Goal: Task Accomplishment & Management: Complete application form

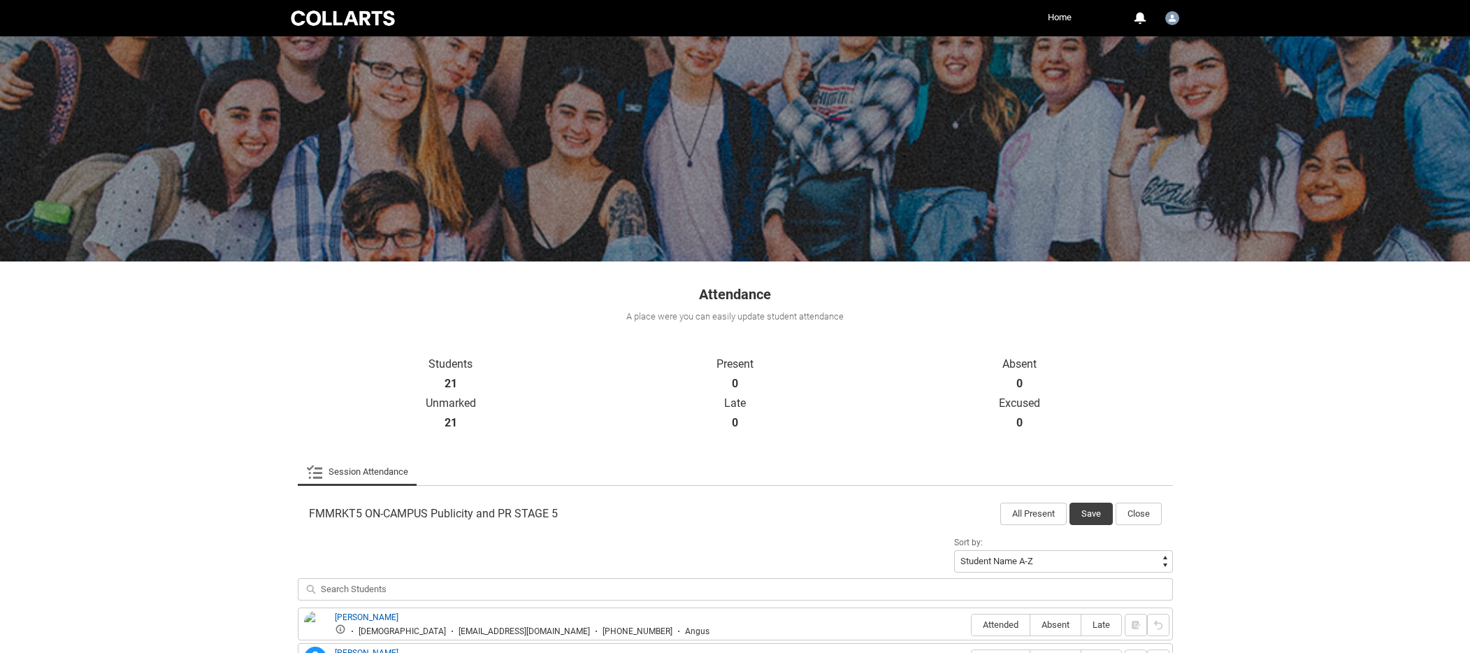
scroll to position [521, 0]
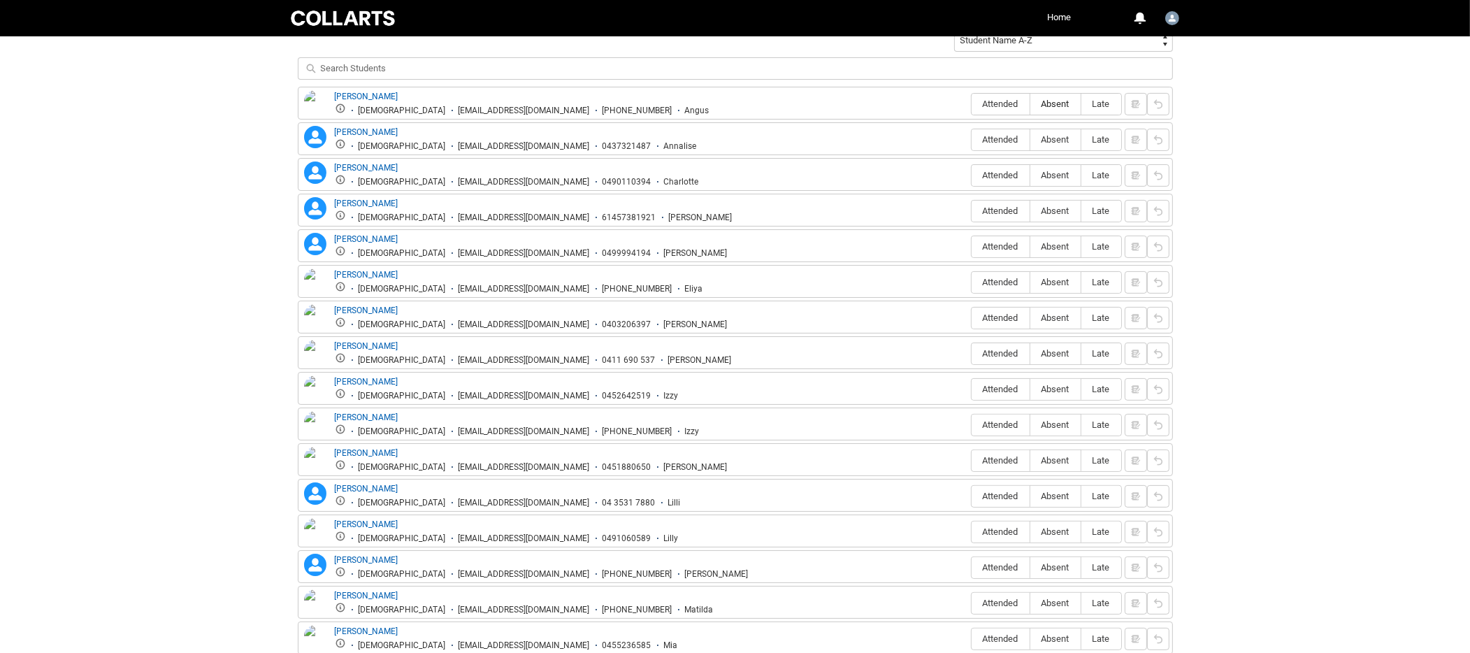
click at [1058, 105] on span "Absent" at bounding box center [1055, 104] width 50 height 10
click at [1030, 104] on input "Absent" at bounding box center [1030, 103] width 1 height 1
type lightning-radio-group "Absent"
radio input "true"
click at [1061, 140] on span "Absent" at bounding box center [1055, 139] width 50 height 10
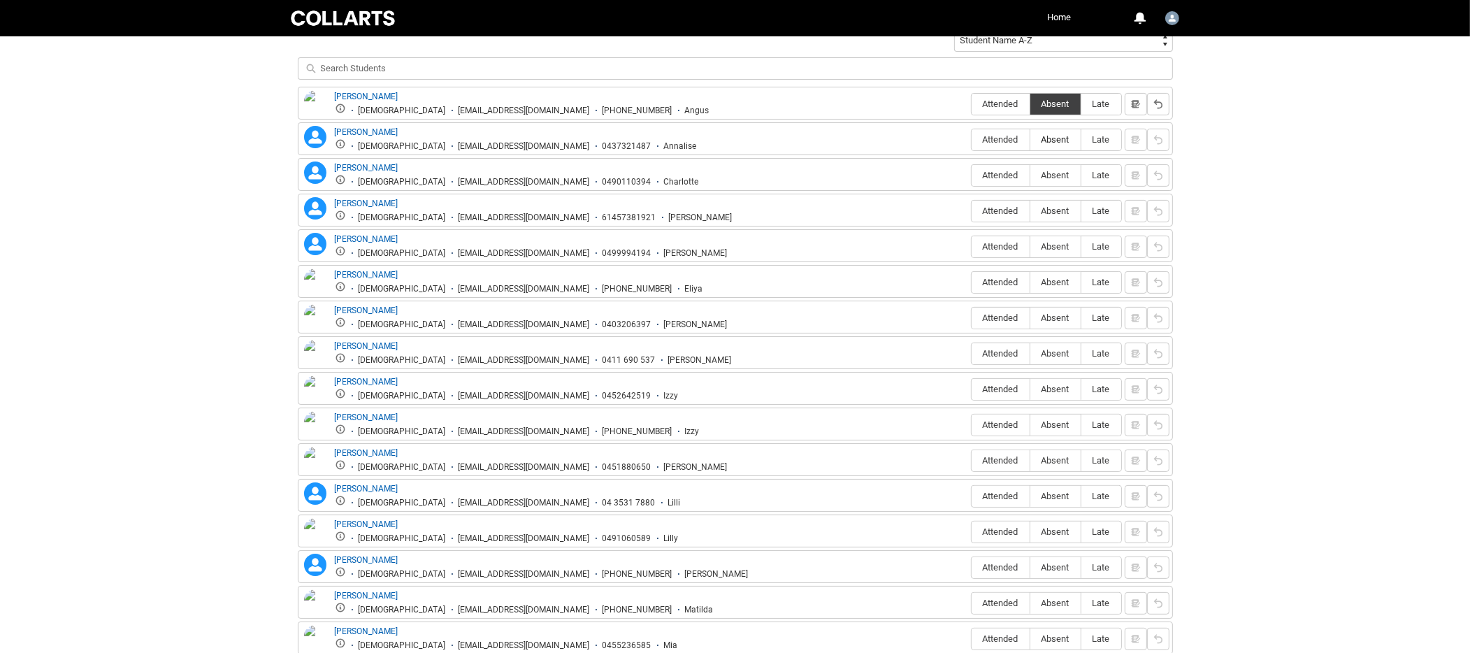
click at [1030, 140] on input "Absent" at bounding box center [1030, 139] width 1 height 1
type lightning-radio-group "Absent"
radio input "true"
click at [1053, 175] on span "Absent" at bounding box center [1055, 175] width 50 height 10
click at [1030, 175] on input "Absent" at bounding box center [1030, 175] width 1 height 1
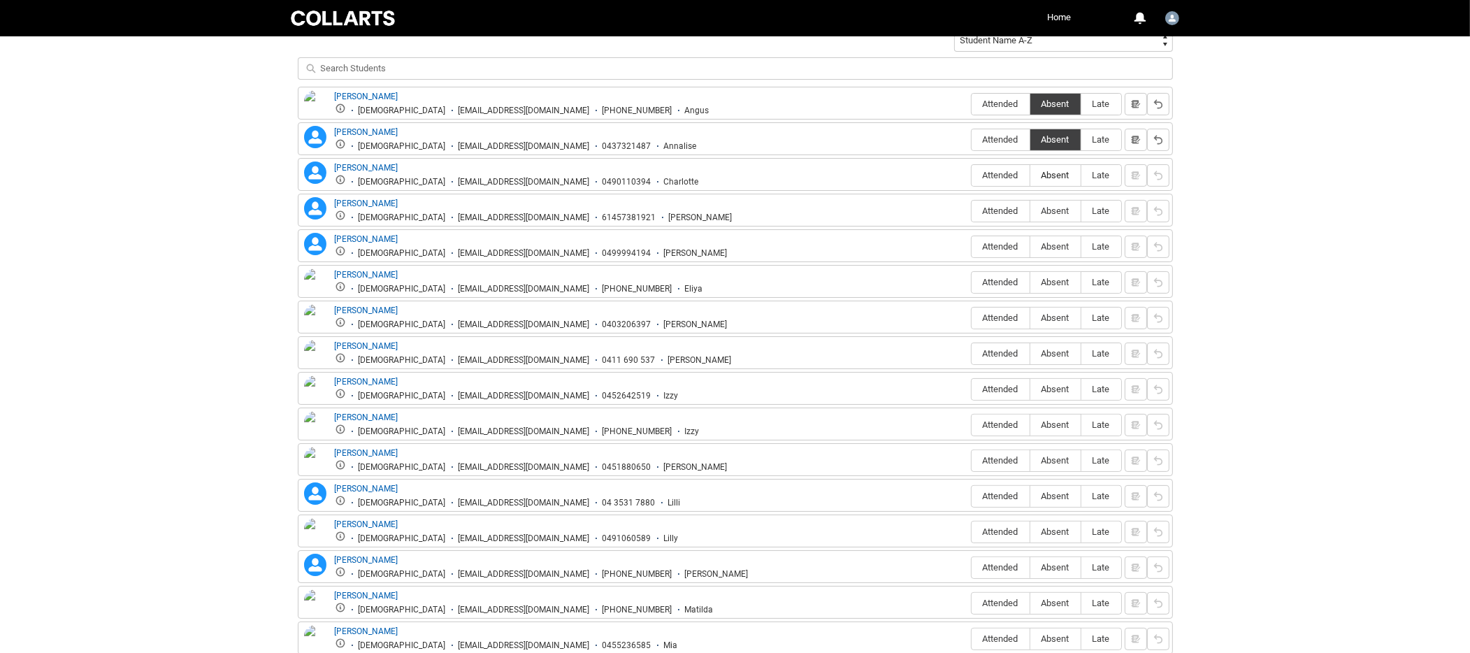
type lightning-radio-group "Absent"
radio input "true"
click at [994, 206] on span "Attended" at bounding box center [1001, 211] width 58 height 10
click at [972, 210] on input "Attended" at bounding box center [971, 210] width 1 height 1
type lightning-radio-group "Attended"
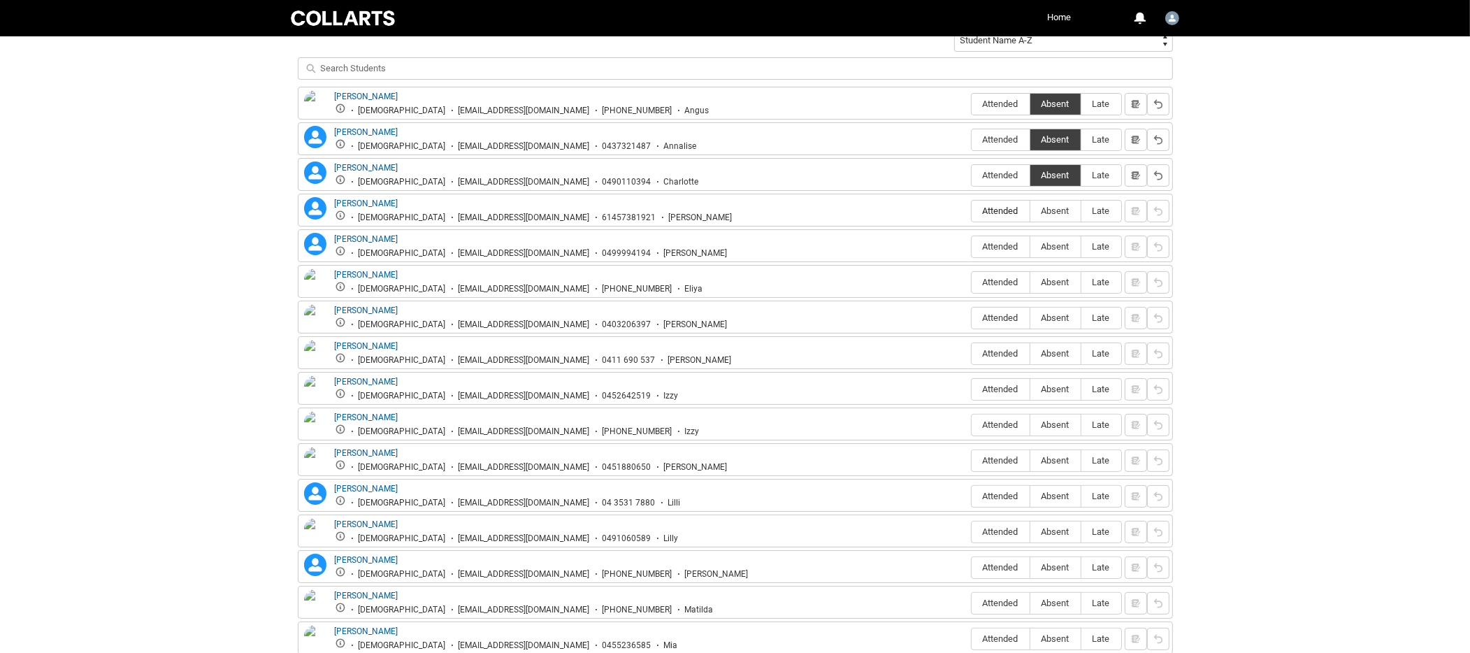
radio input "true"
click at [1002, 244] on span "Attended" at bounding box center [1001, 246] width 58 height 10
click at [972, 246] on input "Attended" at bounding box center [971, 246] width 1 height 1
type lightning-radio-group "Attended"
radio input "true"
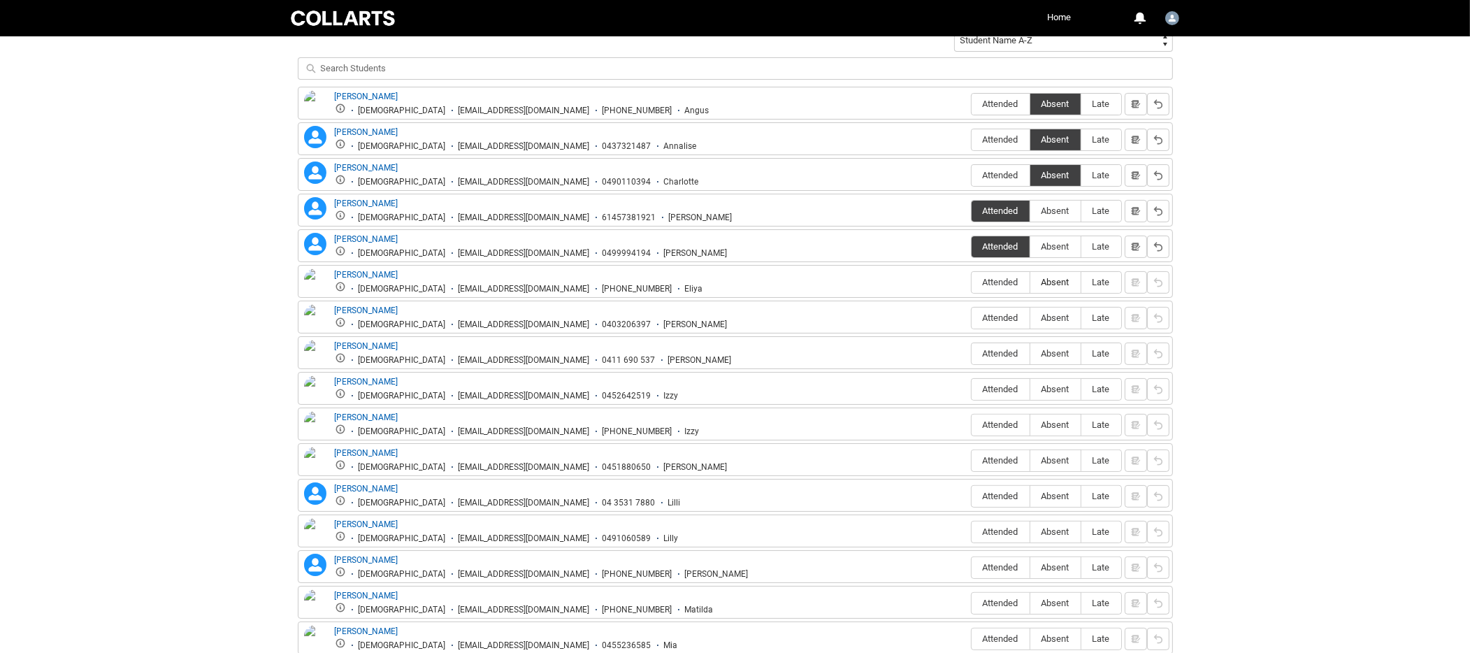
click at [1062, 279] on span "Absent" at bounding box center [1055, 282] width 50 height 10
click at [1030, 282] on input "Absent" at bounding box center [1030, 282] width 1 height 1
type lightning-radio-group "Absent"
radio input "true"
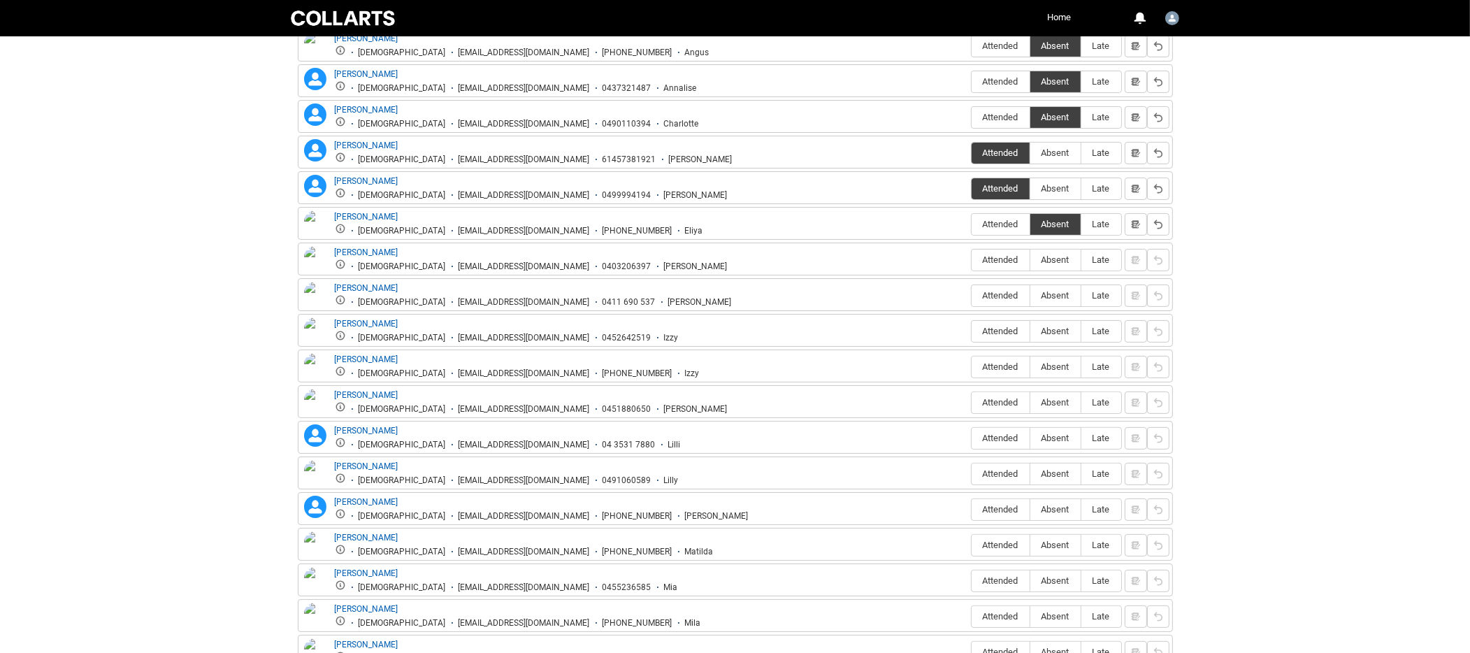
scroll to position [579, 0]
click at [1054, 254] on span "Absent" at bounding box center [1055, 259] width 50 height 10
click at [1030, 259] on input "Absent" at bounding box center [1030, 259] width 1 height 1
type lightning-radio-group "Absent"
radio input "true"
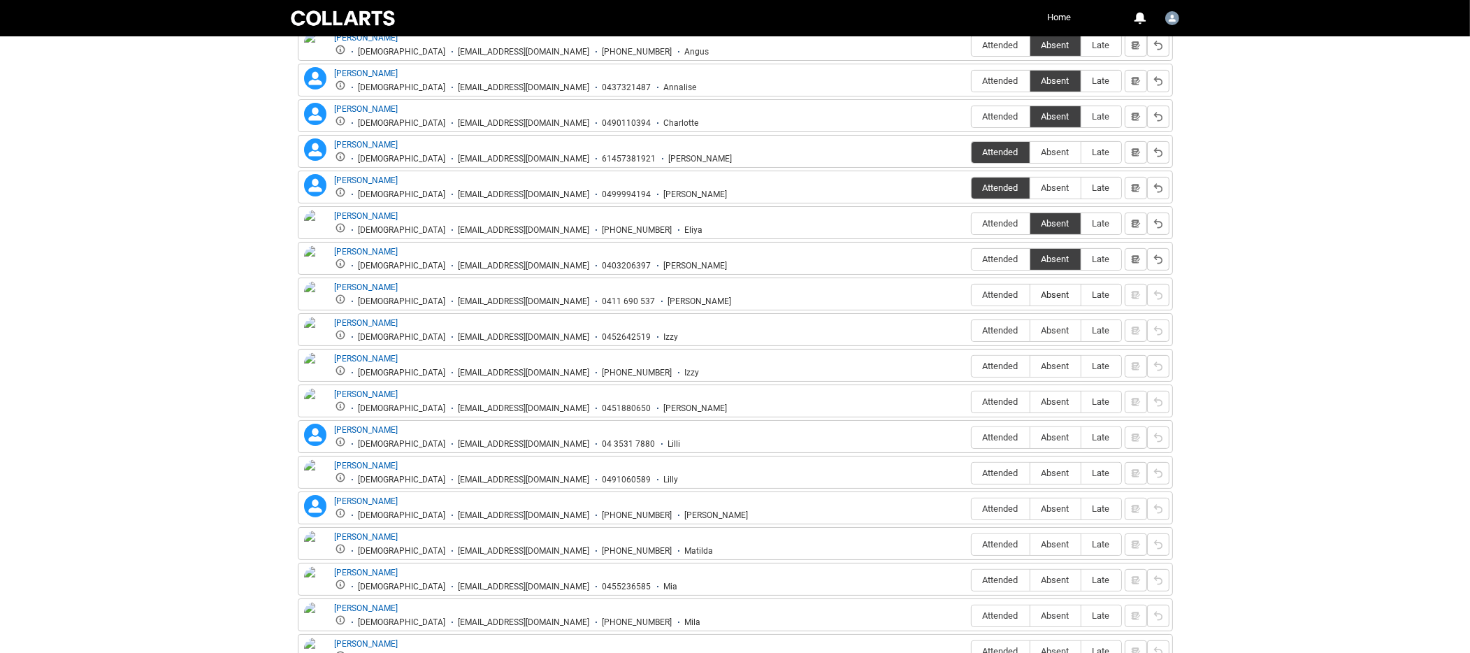
click at [1065, 290] on span "Absent" at bounding box center [1055, 294] width 50 height 10
click at [1030, 294] on input "Absent" at bounding box center [1030, 294] width 1 height 1
type lightning-radio-group "Absent"
radio input "true"
click at [1058, 326] on span "Absent" at bounding box center [1055, 330] width 50 height 10
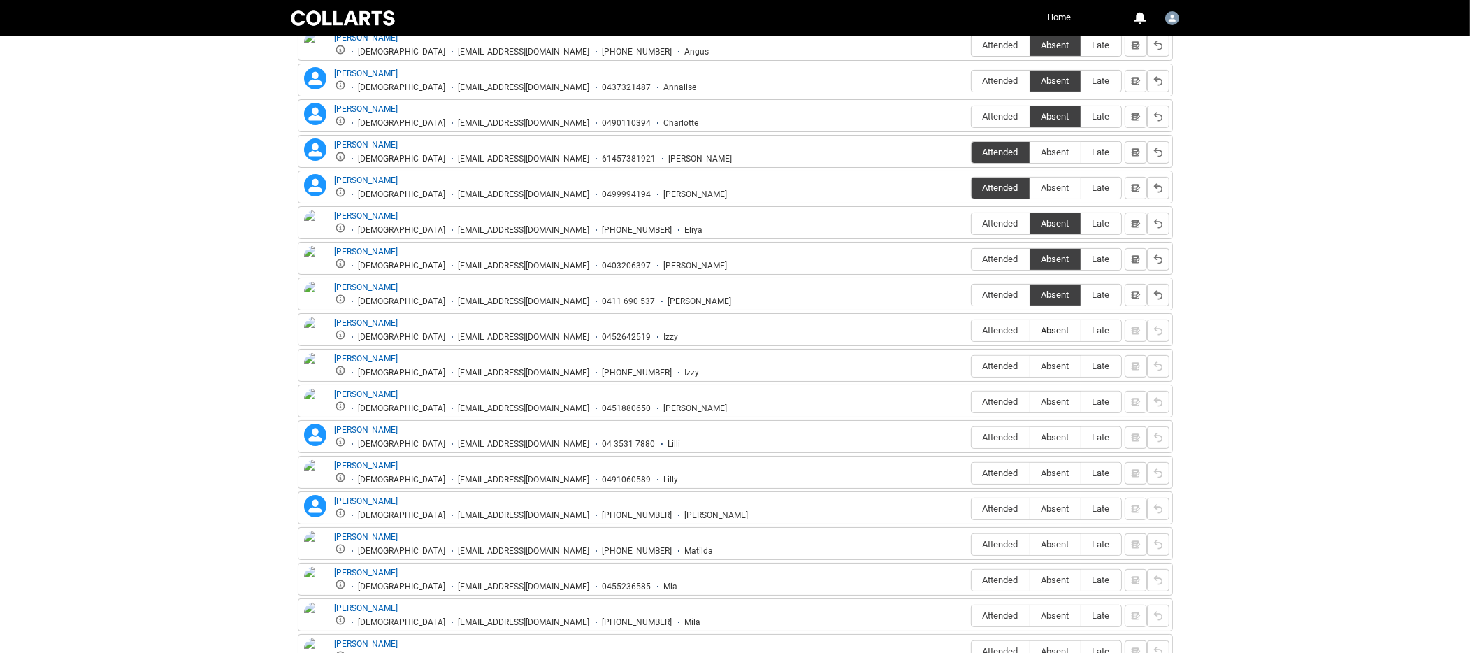
click at [1030, 330] on input "Absent" at bounding box center [1030, 330] width 1 height 1
type lightning-radio-group "Absent"
radio input "true"
click at [1062, 361] on span "Absent" at bounding box center [1055, 366] width 50 height 10
click at [1030, 366] on input "Absent" at bounding box center [1030, 366] width 1 height 1
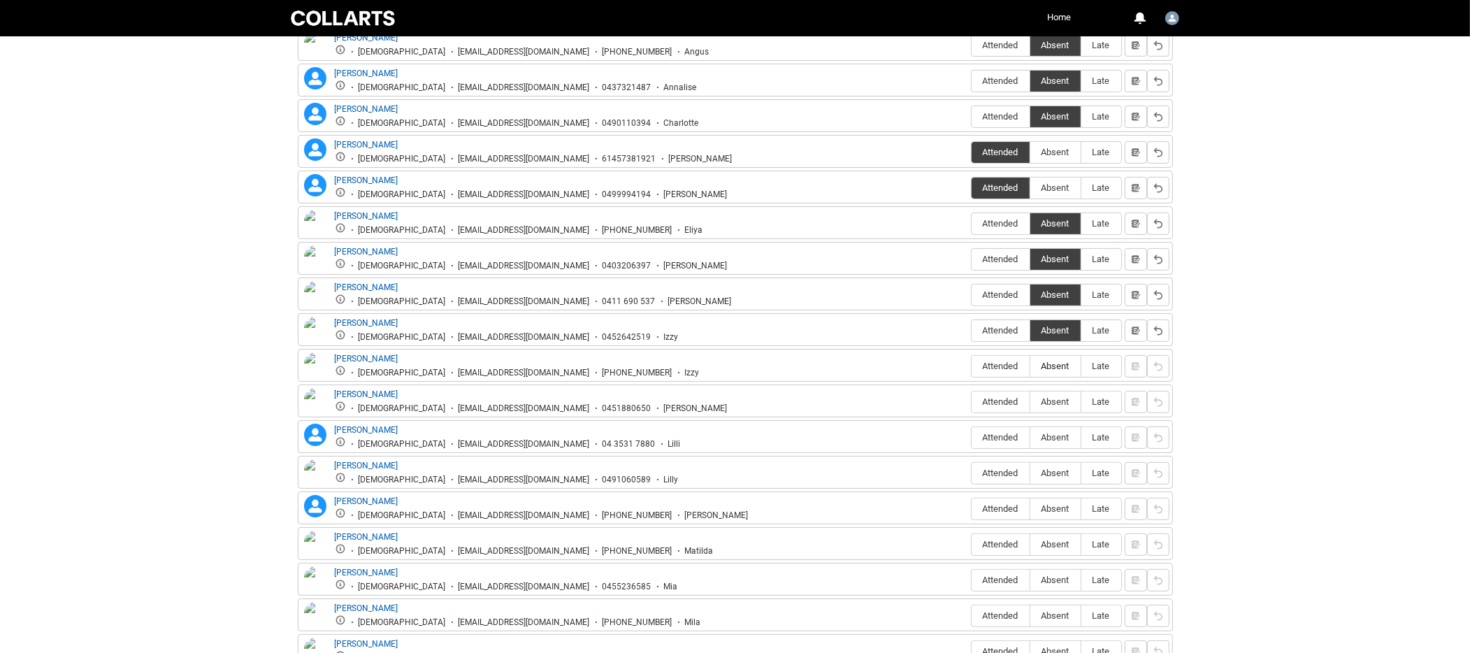
type lightning-radio-group "Absent"
radio input "true"
click at [994, 396] on span "Attended" at bounding box center [1001, 401] width 58 height 10
click at [972, 401] on input "Attended" at bounding box center [971, 401] width 1 height 1
type lightning-radio-group "Attended"
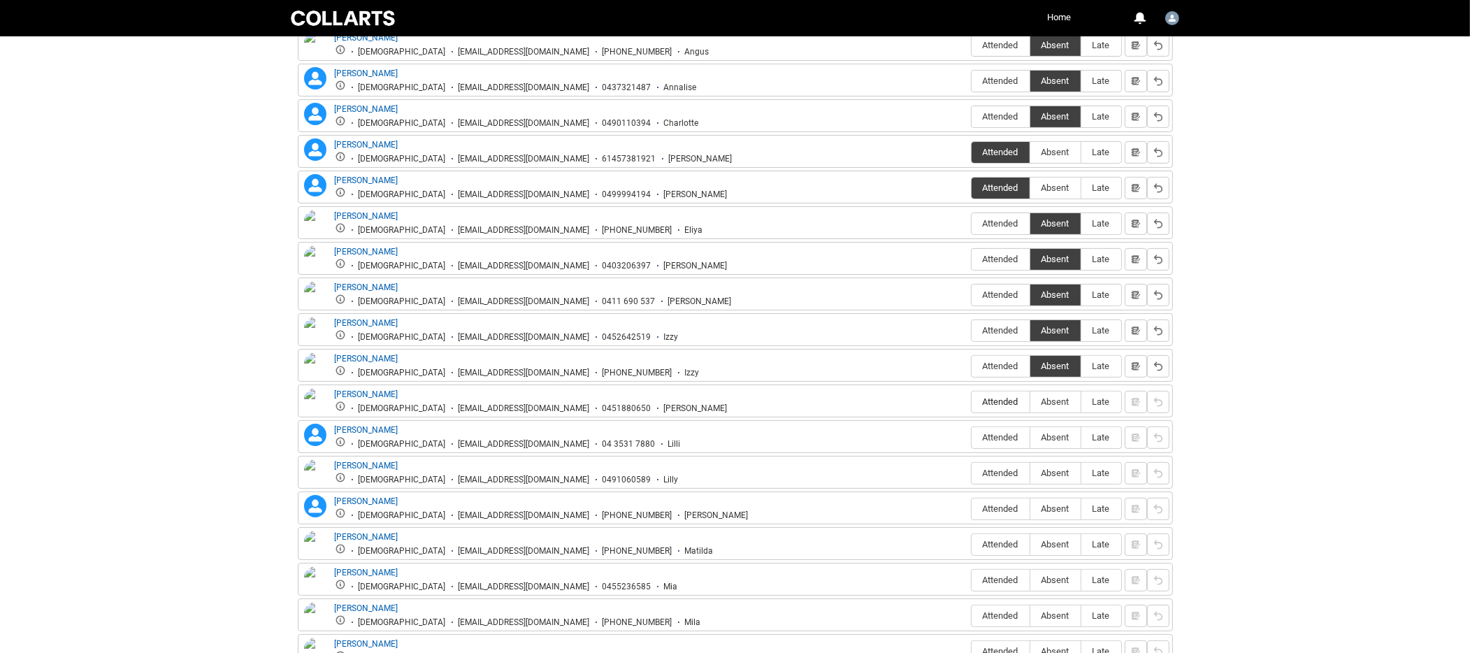
radio input "true"
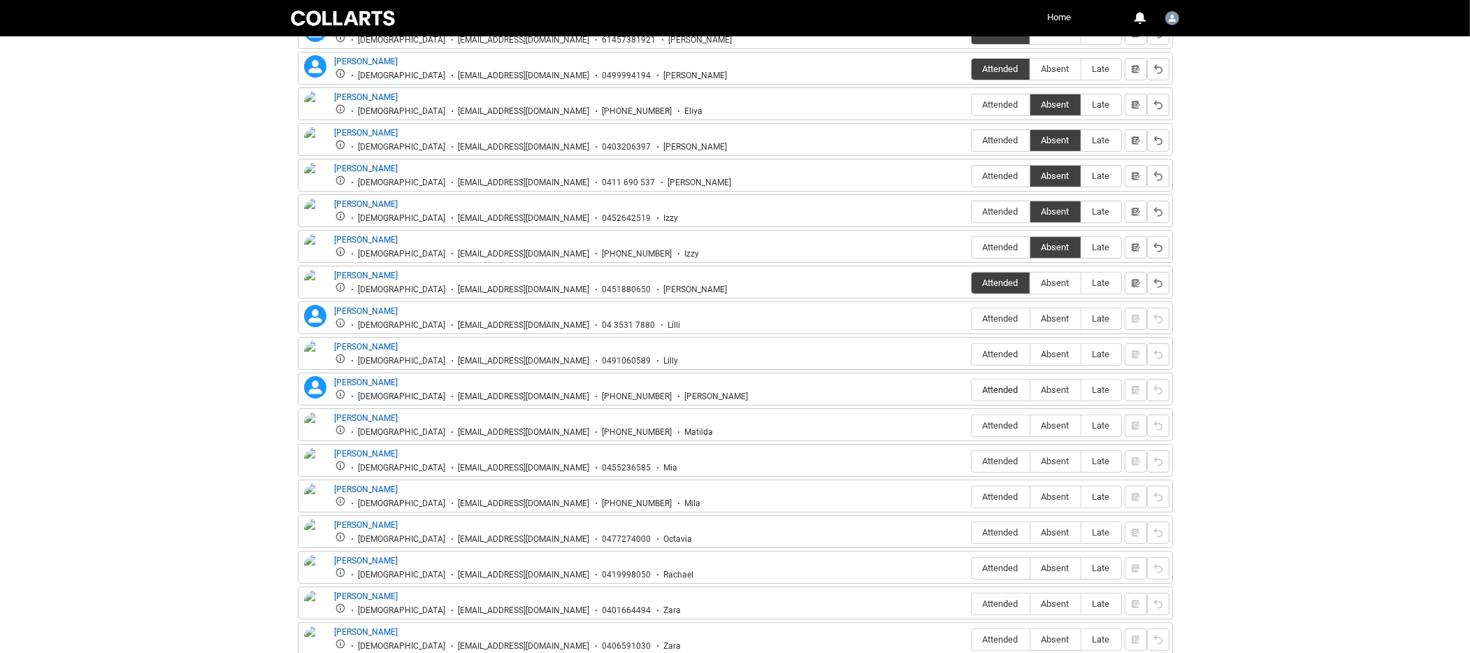
scroll to position [700, 0]
click at [1060, 311] on span "Absent" at bounding box center [1055, 316] width 50 height 10
click at [1030, 316] on input "Absent" at bounding box center [1030, 316] width 1 height 1
type lightning-radio-group "Absent"
radio input "true"
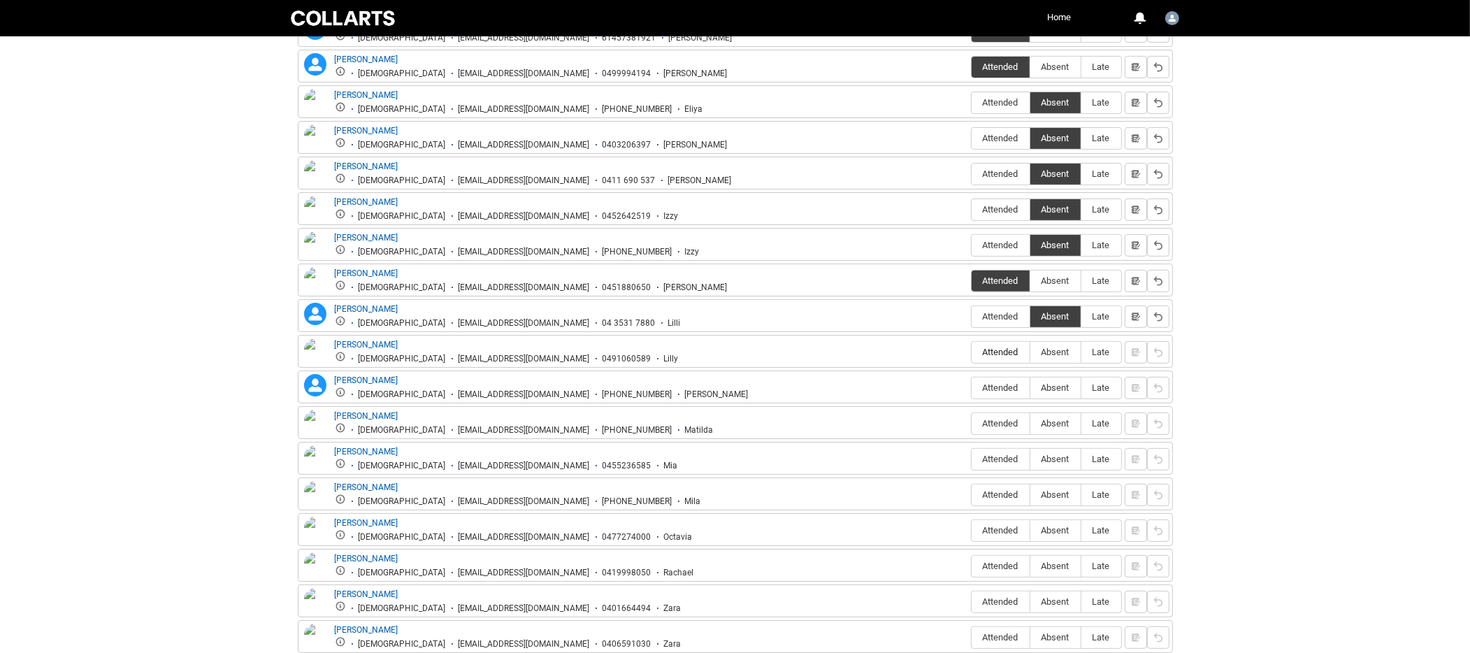
click at [1002, 347] on span "Attended" at bounding box center [1001, 352] width 58 height 10
click at [972, 352] on input "Attended" at bounding box center [971, 352] width 1 height 1
type lightning-radio-group "Attended"
radio input "true"
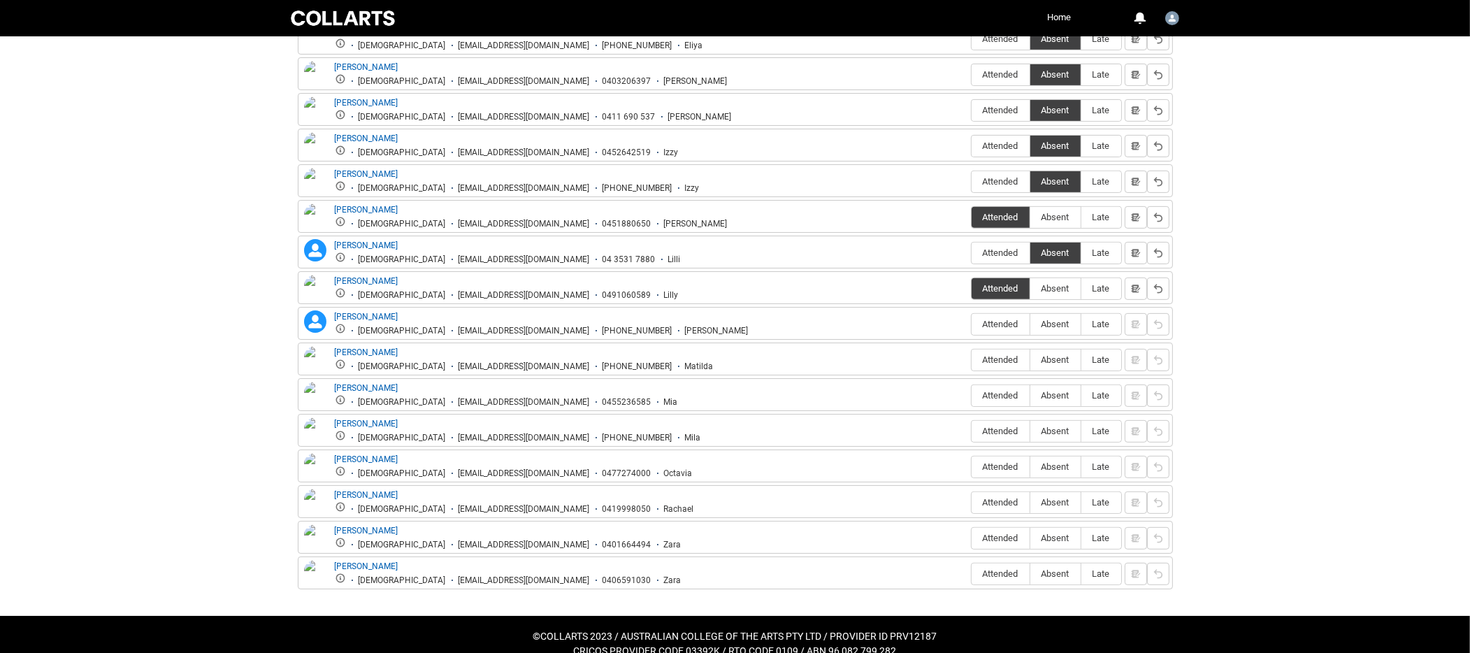
scroll to position [769, 0]
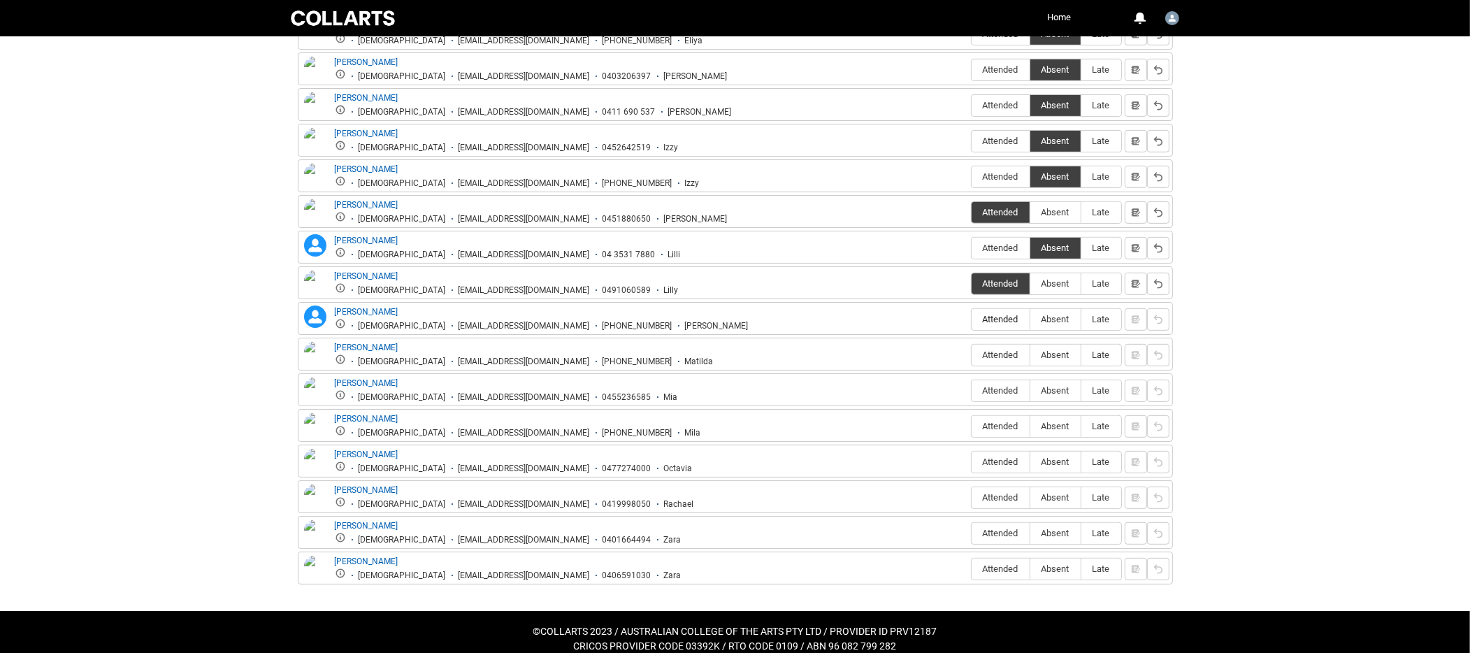
click at [999, 314] on span "Attended" at bounding box center [1001, 319] width 58 height 10
click at [972, 319] on input "Attended" at bounding box center [971, 319] width 1 height 1
type lightning-radio-group "Attended"
radio input "true"
click at [997, 349] on span "Attended" at bounding box center [1001, 354] width 58 height 10
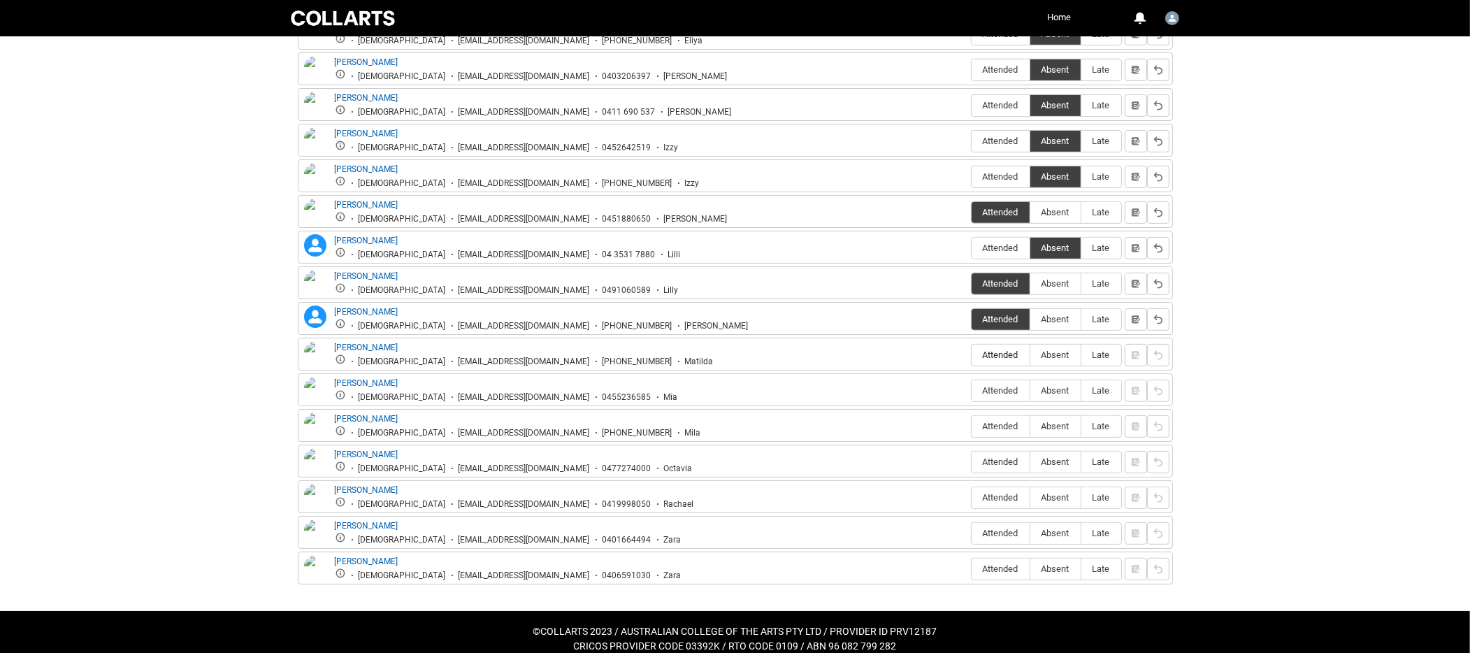
click at [972, 354] on input "Attended" at bounding box center [971, 354] width 1 height 1
type lightning-radio-group "Attended"
radio input "true"
click at [1003, 385] on span "Attended" at bounding box center [1001, 390] width 58 height 10
click at [972, 390] on input "Attended" at bounding box center [971, 390] width 1 height 1
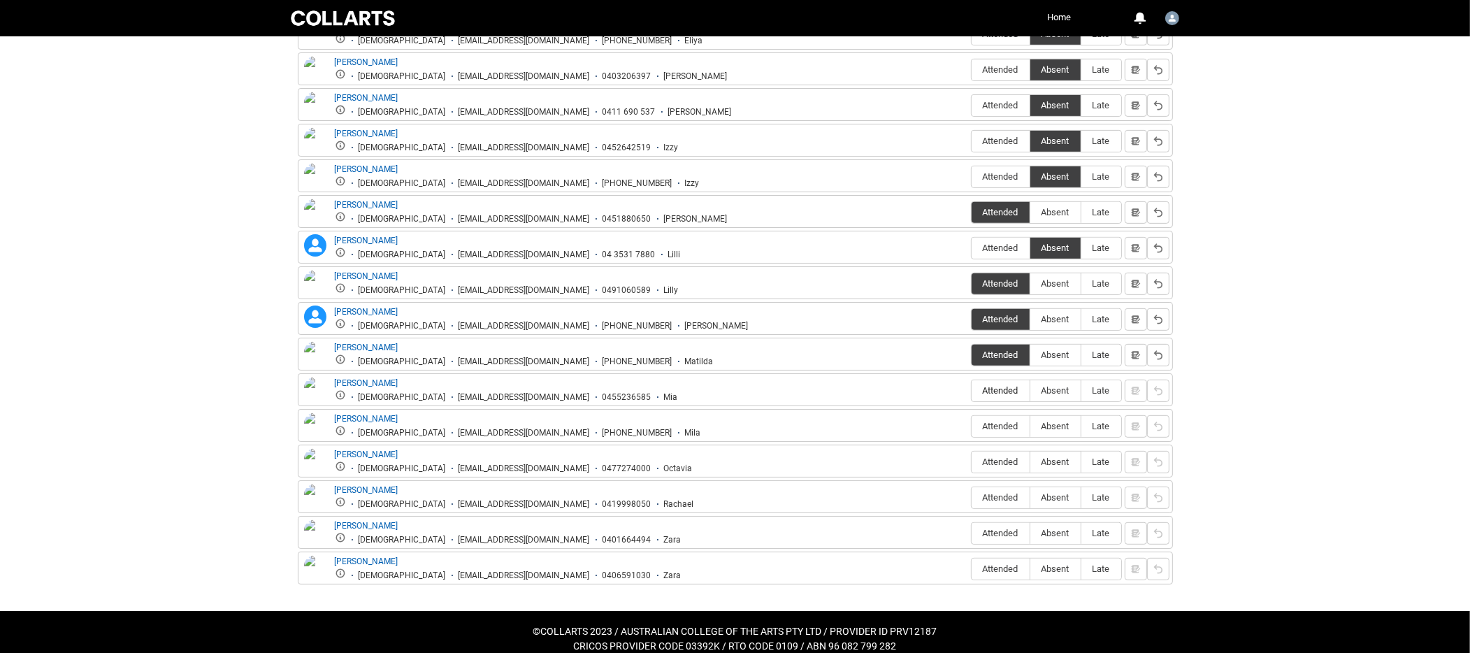
type lightning-radio-group "Attended"
radio input "true"
click at [1007, 421] on span "Attended" at bounding box center [1001, 426] width 58 height 10
click at [972, 426] on input "Attended" at bounding box center [971, 426] width 1 height 1
type lightning-radio-group "Attended"
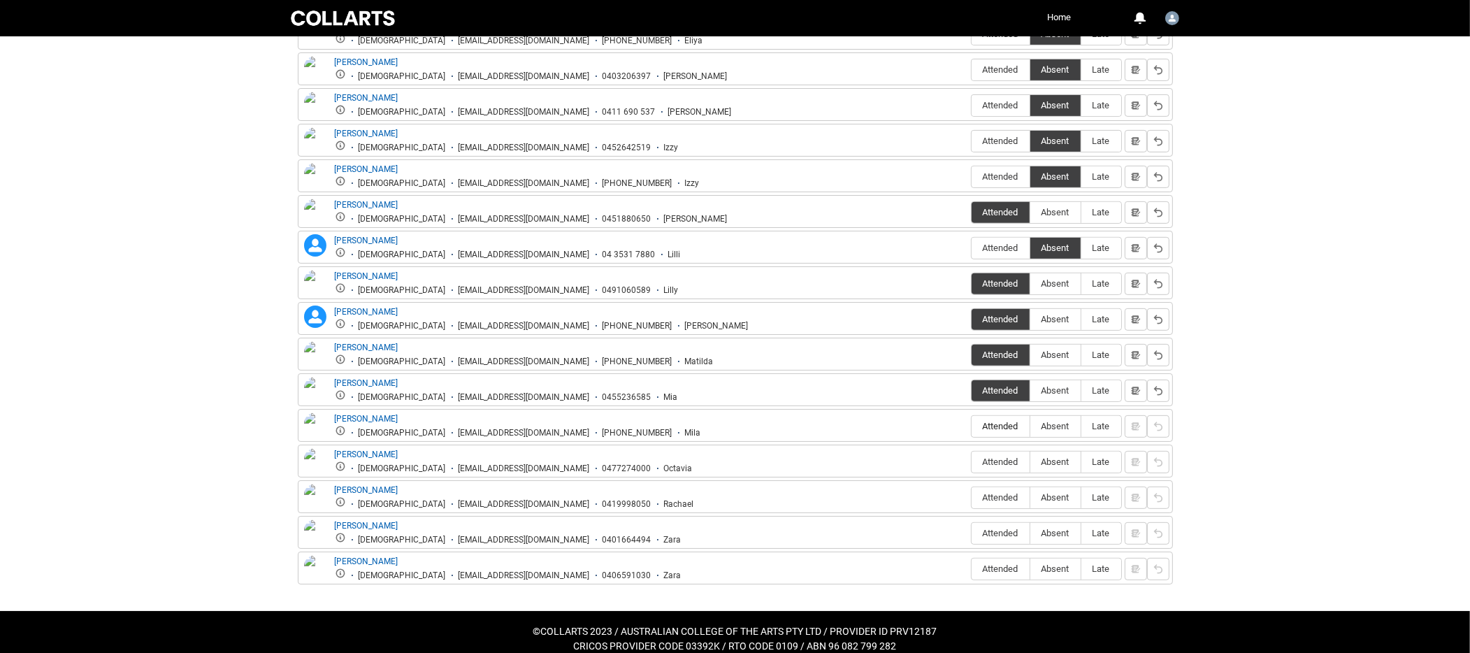
radio input "true"
click at [1011, 456] on span "Attended" at bounding box center [1001, 461] width 58 height 10
click at [972, 461] on input "Attended" at bounding box center [971, 461] width 1 height 1
type lightning-radio-group "Attended"
radio input "true"
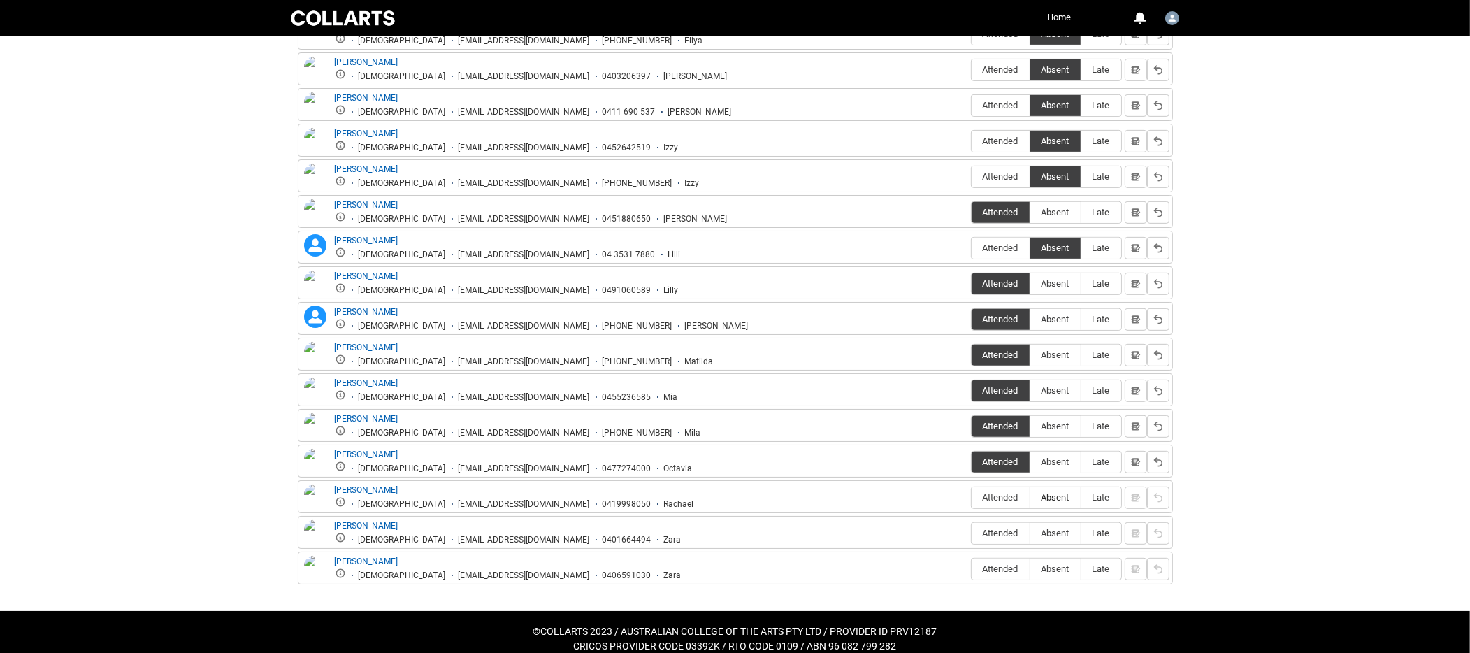
click at [1058, 492] on span "Absent" at bounding box center [1055, 497] width 50 height 10
click at [1030, 497] on input "Absent" at bounding box center [1030, 497] width 1 height 1
type lightning-radio-group "Absent"
radio input "true"
drag, startPoint x: 1065, startPoint y: 518, endPoint x: 1058, endPoint y: 540, distance: 22.8
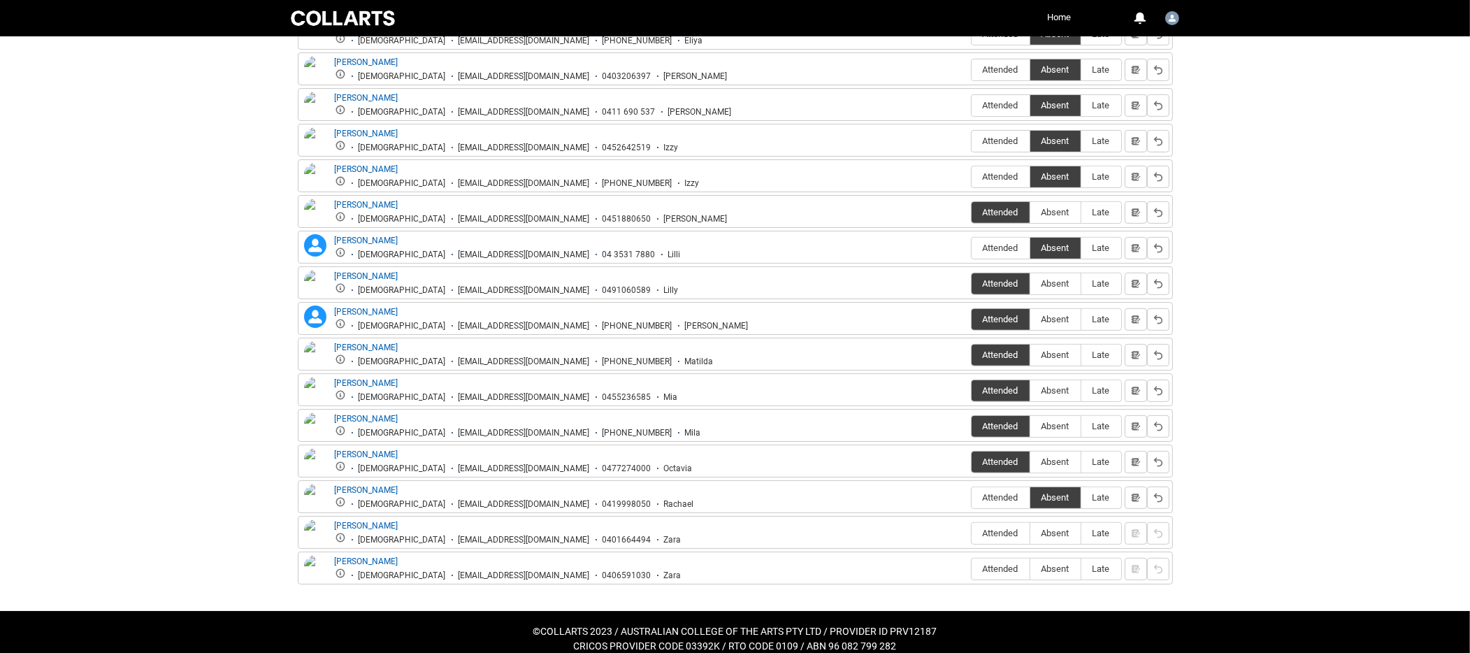
click at [1065, 528] on span "Absent" at bounding box center [1055, 533] width 50 height 10
click at [1030, 533] on input "Absent" at bounding box center [1030, 533] width 1 height 1
type lightning-radio-group "Absent"
radio input "true"
drag, startPoint x: 1060, startPoint y: 556, endPoint x: 1087, endPoint y: 538, distance: 32.8
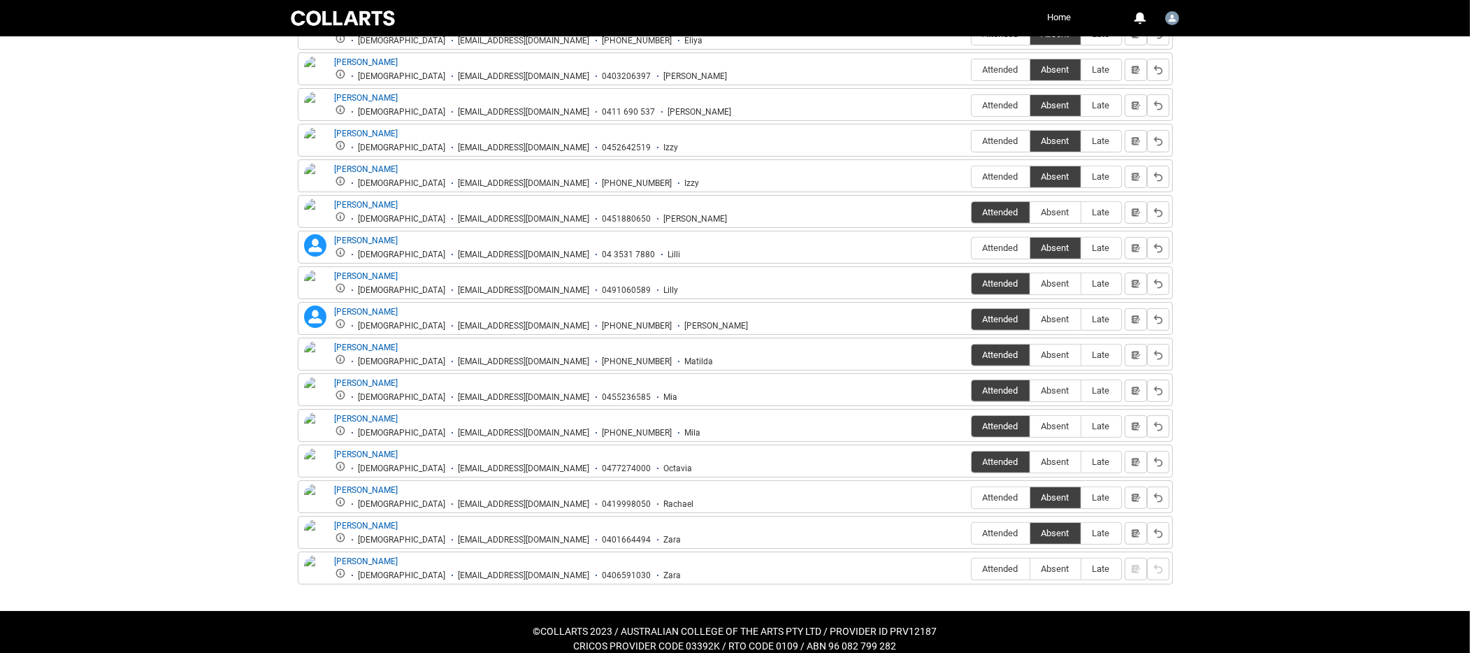
click at [1060, 563] on span "Absent" at bounding box center [1055, 568] width 50 height 10
click at [1058, 563] on span "Absent" at bounding box center [1055, 568] width 50 height 10
click at [1030, 568] on input "Absent" at bounding box center [1030, 568] width 1 height 1
type lightning-radio-group "Absent"
radio input "true"
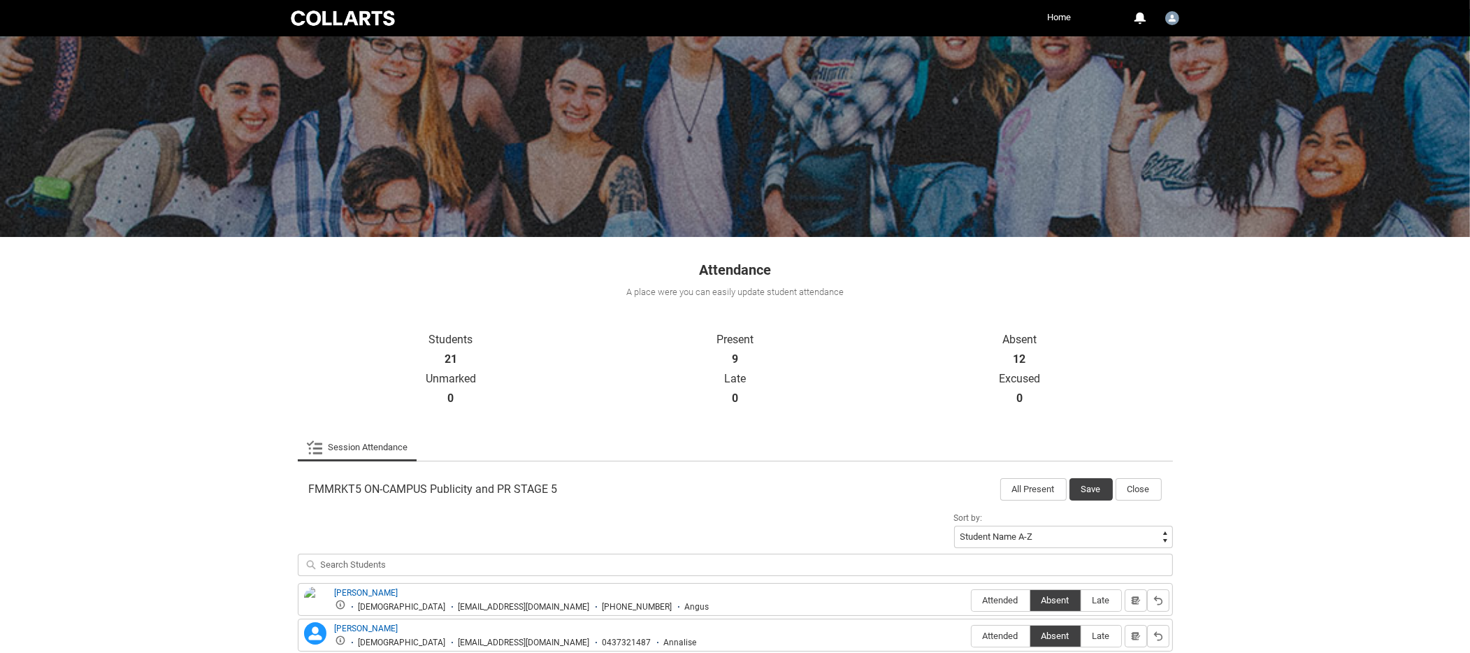
scroll to position [0, 0]
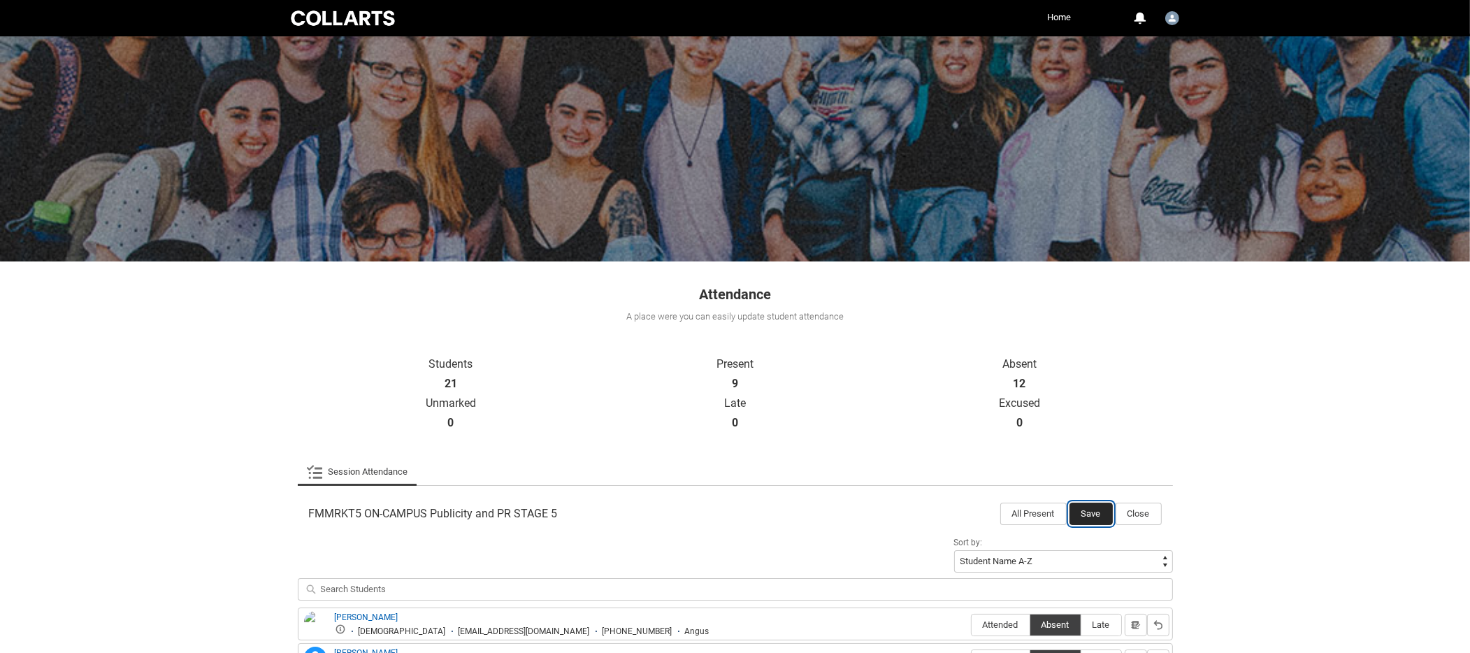
click at [1094, 510] on button "Save" at bounding box center [1090, 514] width 43 height 22
